Goal: Find contact information: Find contact information

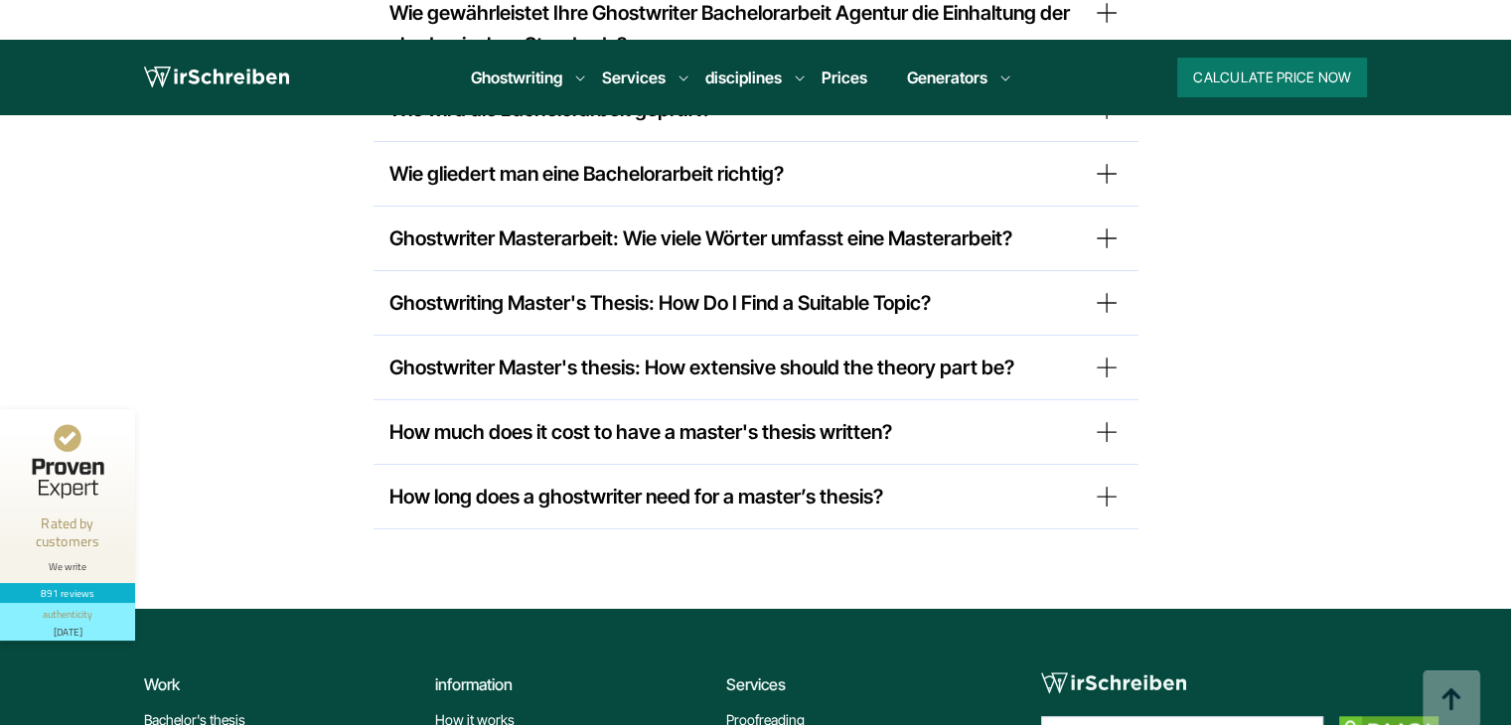
scroll to position [17138, 0]
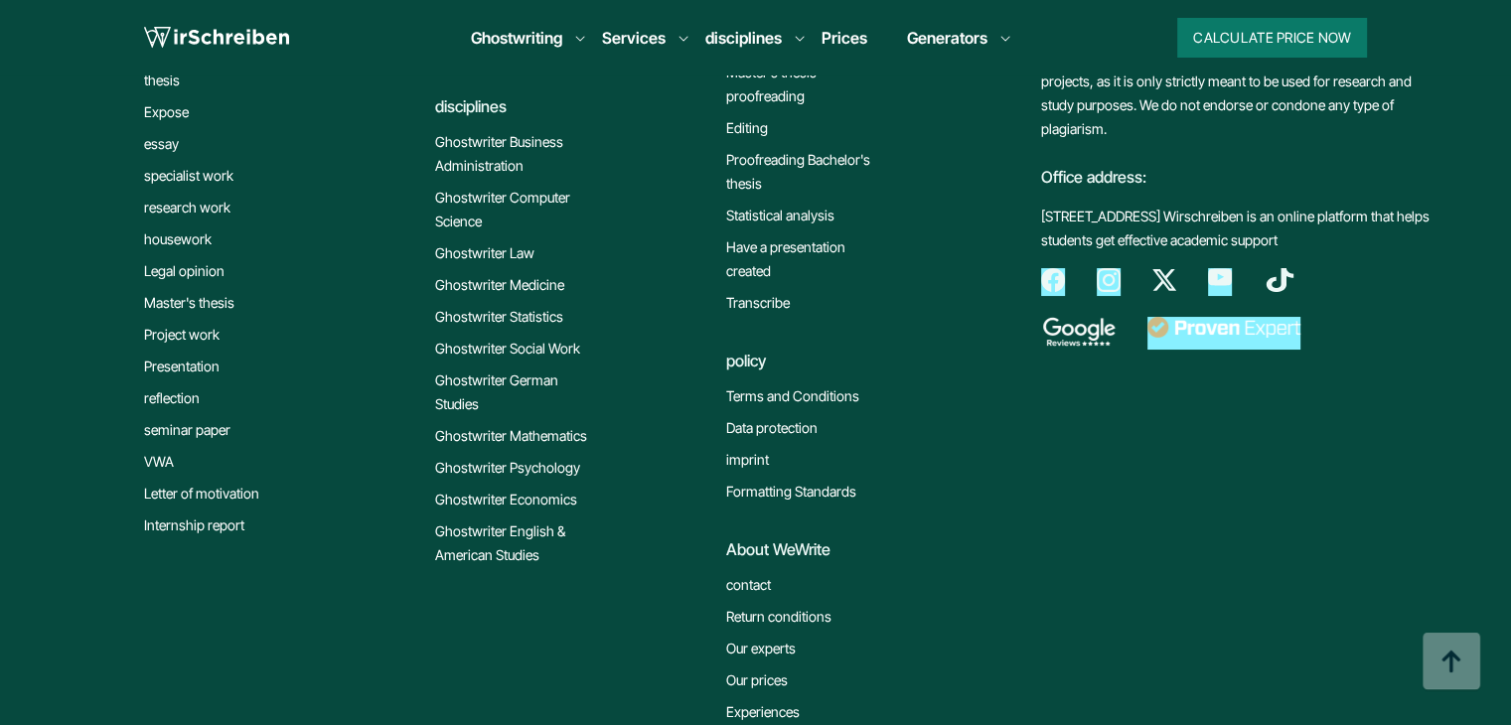
scroll to position [1821, 0]
